Goal: Task Accomplishment & Management: Manage account settings

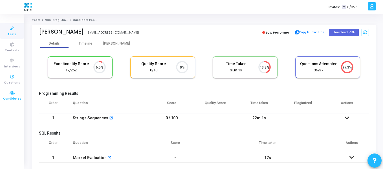
click at [16, 97] on span "Candidates" at bounding box center [12, 98] width 18 height 5
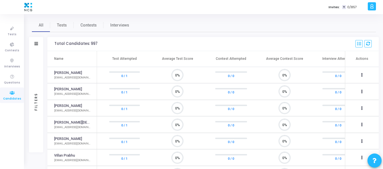
scroll to position [12, 14]
click at [62, 24] on span "Tests" at bounding box center [62, 25] width 10 height 6
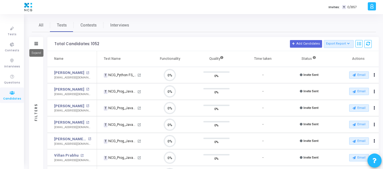
click at [36, 42] on icon at bounding box center [36, 43] width 4 height 3
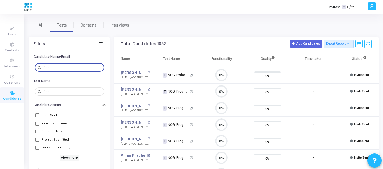
click at [68, 68] on input "text" at bounding box center [73, 67] width 58 height 3
paste input "[PERSON_NAME][EMAIL_ADDRESS][PERSON_NAME][DOMAIN_NAME]"
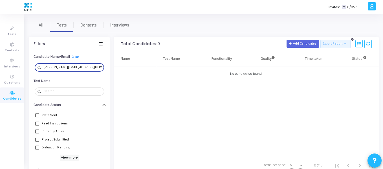
drag, startPoint x: 90, startPoint y: 67, endPoint x: 41, endPoint y: 67, distance: 49.0
click at [41, 67] on div "search [PERSON_NAME][EMAIL_ADDRESS][PERSON_NAME][DOMAIN_NAME]" at bounding box center [69, 67] width 69 height 9
paste input "[PERSON_NAME][EMAIL_ADDRESS]"
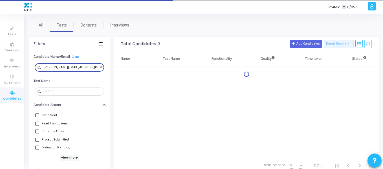
click at [50, 68] on input "[PERSON_NAME][EMAIL_ADDRESS][DOMAIN_NAME]" at bounding box center [73, 67] width 58 height 3
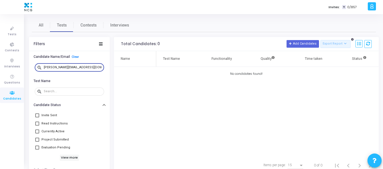
drag, startPoint x: 96, startPoint y: 67, endPoint x: 40, endPoint y: 67, distance: 55.8
click at [40, 67] on div "search [PERSON_NAME][EMAIL_ADDRESS][DOMAIN_NAME]" at bounding box center [69, 67] width 69 height 9
paste input "raghavendram31289"
drag, startPoint x: 74, startPoint y: 64, endPoint x: 23, endPoint y: 64, distance: 50.7
click at [23, 64] on div "Tests Contests Interviews Questions Candidates Invites: T 0/857 S [PERSON_NAME]…" at bounding box center [191, 84] width 383 height 169
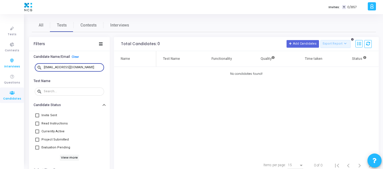
paste input "prathyushareddy9312"
type input "[EMAIL_ADDRESS][DOMAIN_NAME]"
